Goal: Task Accomplishment & Management: Manage account settings

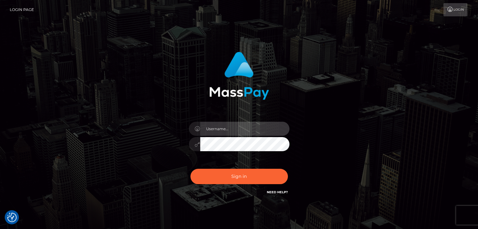
click at [220, 129] on input "text" at bounding box center [244, 129] width 89 height 14
type input "krhenry@cox.net"
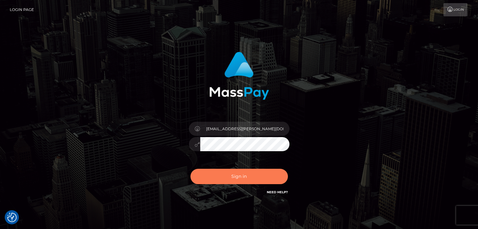
click at [235, 179] on button "Sign in" at bounding box center [238, 176] width 97 height 15
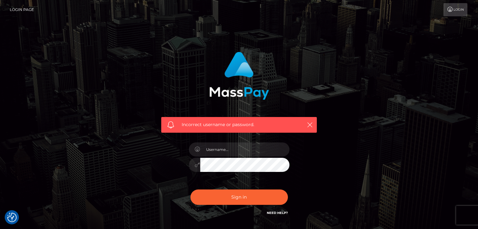
click at [272, 213] on link "Need Help?" at bounding box center [277, 213] width 21 height 4
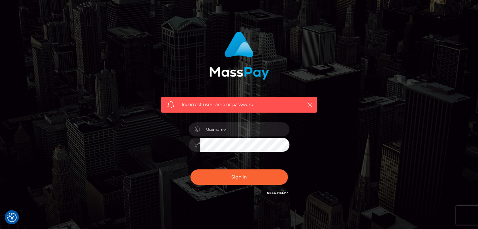
scroll to position [5, 0]
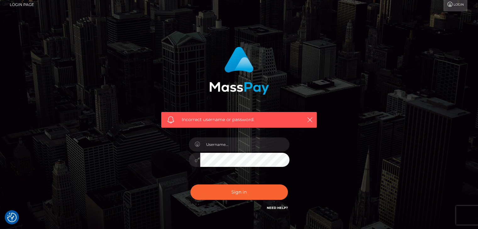
click at [455, 6] on link "Login" at bounding box center [455, 4] width 24 height 13
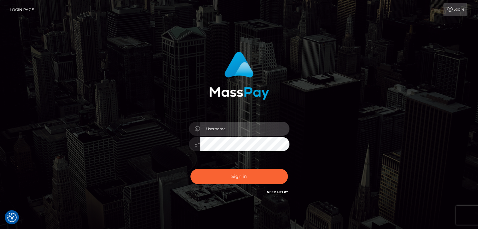
click at [240, 128] on input "text" at bounding box center [244, 129] width 89 height 14
type input "krhenry@cox.net"
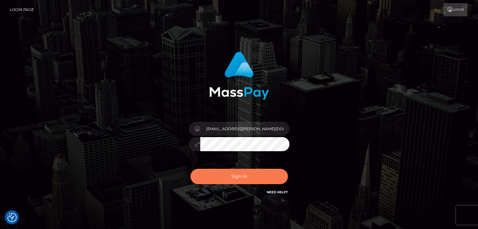
click at [244, 174] on button "Sign in" at bounding box center [238, 176] width 97 height 15
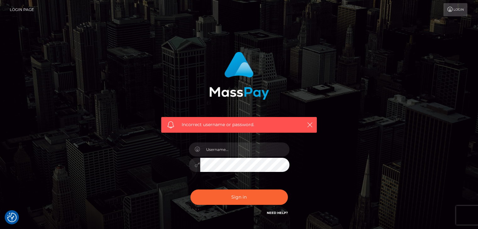
click at [169, 126] on span at bounding box center [170, 125] width 7 height 7
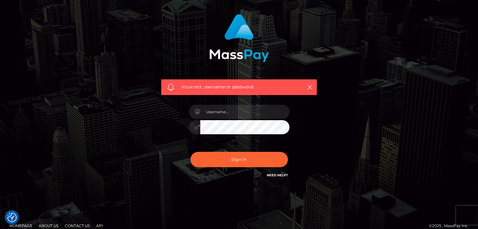
scroll to position [45, 0]
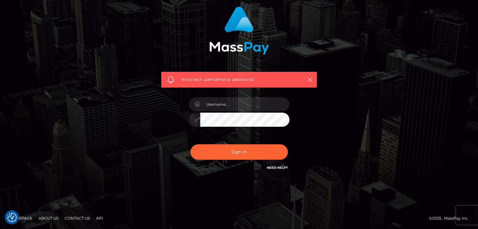
click at [77, 218] on link "Contact Us" at bounding box center [77, 219] width 30 height 10
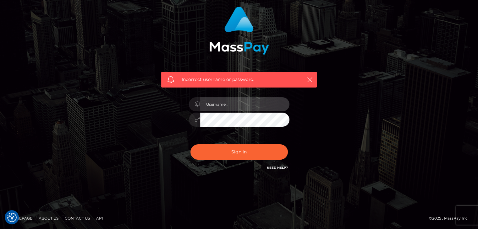
click at [235, 103] on input "text" at bounding box center [244, 104] width 89 height 14
type input "[EMAIL_ADDRESS][PERSON_NAME][DOMAIN_NAME]"
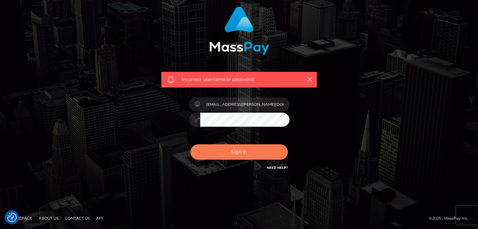
click at [237, 151] on button "Sign in" at bounding box center [238, 151] width 97 height 15
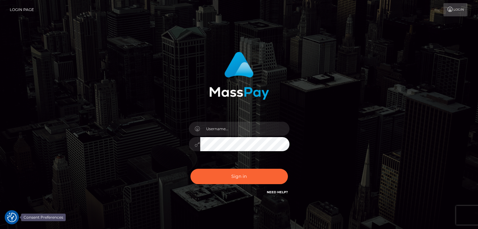
click at [9, 217] on img "Consent Preferences" at bounding box center [11, 217] width 9 height 9
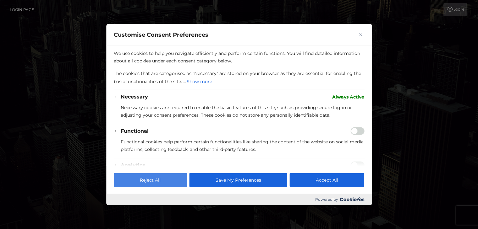
click at [149, 181] on button "Reject All" at bounding box center [150, 180] width 73 height 14
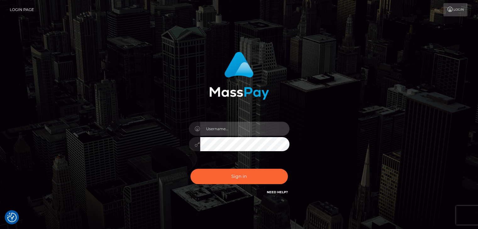
click at [276, 129] on input "text" at bounding box center [244, 129] width 89 height 14
type input "aahenry@cox.net"
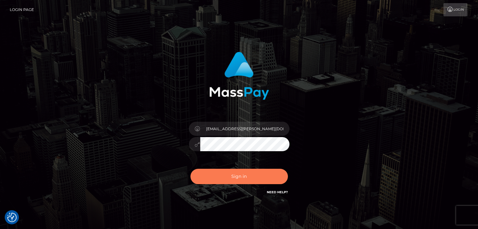
click at [248, 179] on button "Sign in" at bounding box center [238, 176] width 97 height 15
